Goal: Navigation & Orientation: Find specific page/section

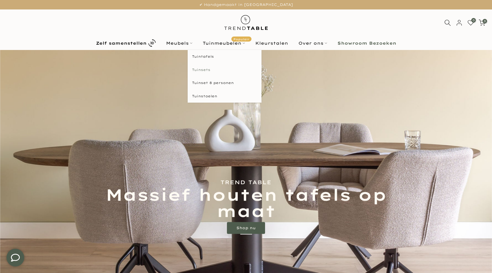
click at [216, 70] on link "Tuinsets" at bounding box center [225, 69] width 74 height 13
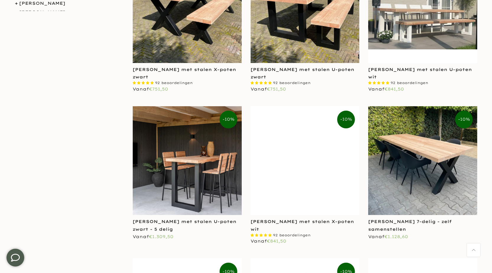
scroll to position [355, 0]
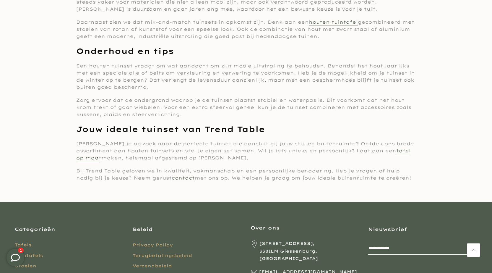
scroll to position [2091, 0]
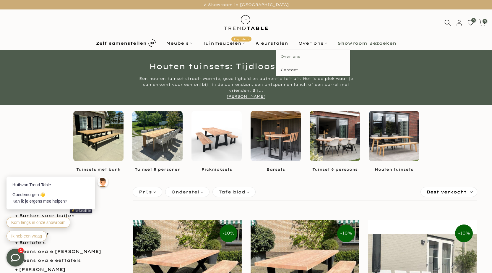
click at [305, 58] on link "Over ons" at bounding box center [313, 56] width 74 height 13
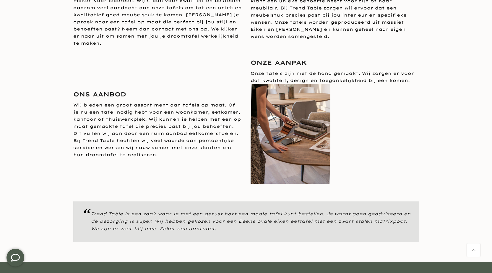
scroll to position [525, 0]
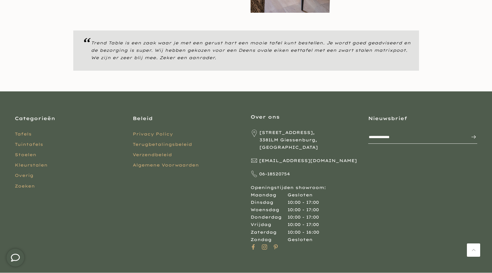
click at [355, 170] on p "06-18520754" at bounding box center [305, 173] width 109 height 7
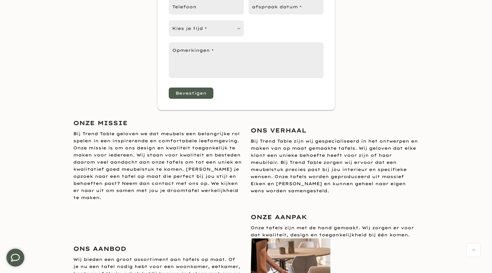
scroll to position [0, 0]
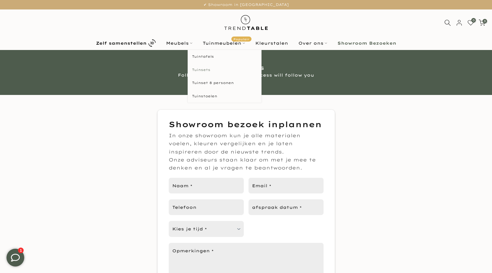
click at [209, 67] on link "Tuinsets" at bounding box center [225, 69] width 74 height 13
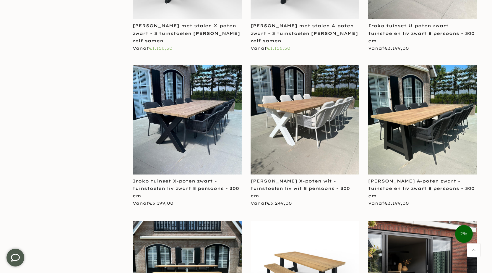
scroll to position [1034, 0]
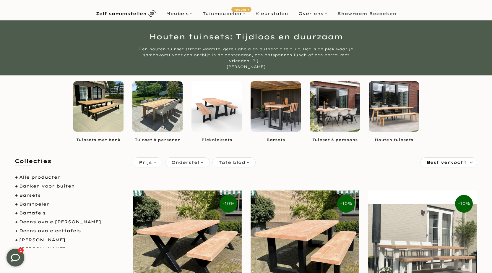
scroll to position [0, 0]
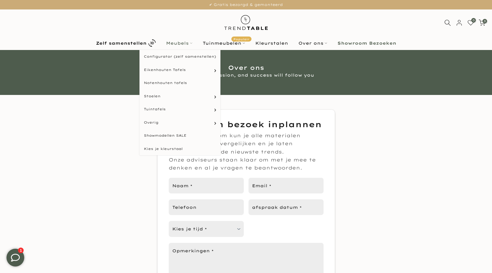
click at [177, 44] on link "Meubels" at bounding box center [179, 43] width 37 height 7
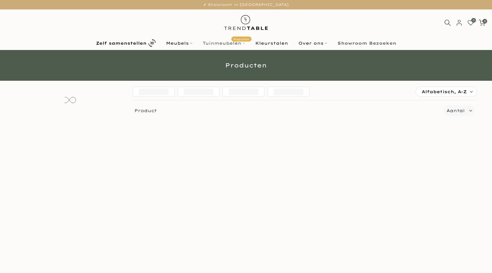
click at [236, 43] on link "Tuinmeubelen Populair" at bounding box center [223, 43] width 53 height 7
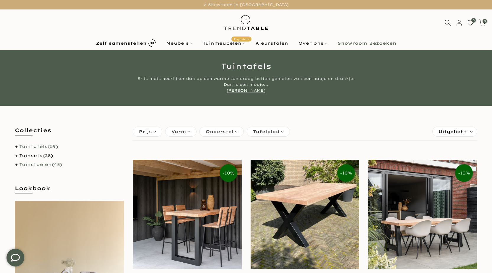
click at [58, 163] on span "(48)" at bounding box center [57, 164] width 11 height 5
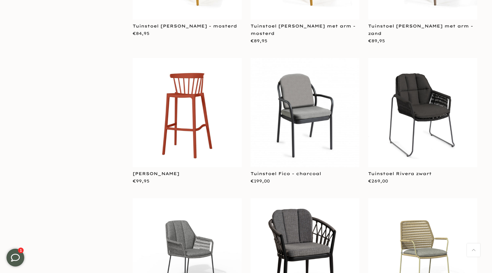
scroll to position [1064, 0]
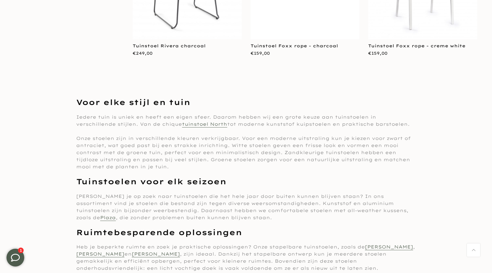
scroll to position [2512, 0]
